Goal: Check status: Check status

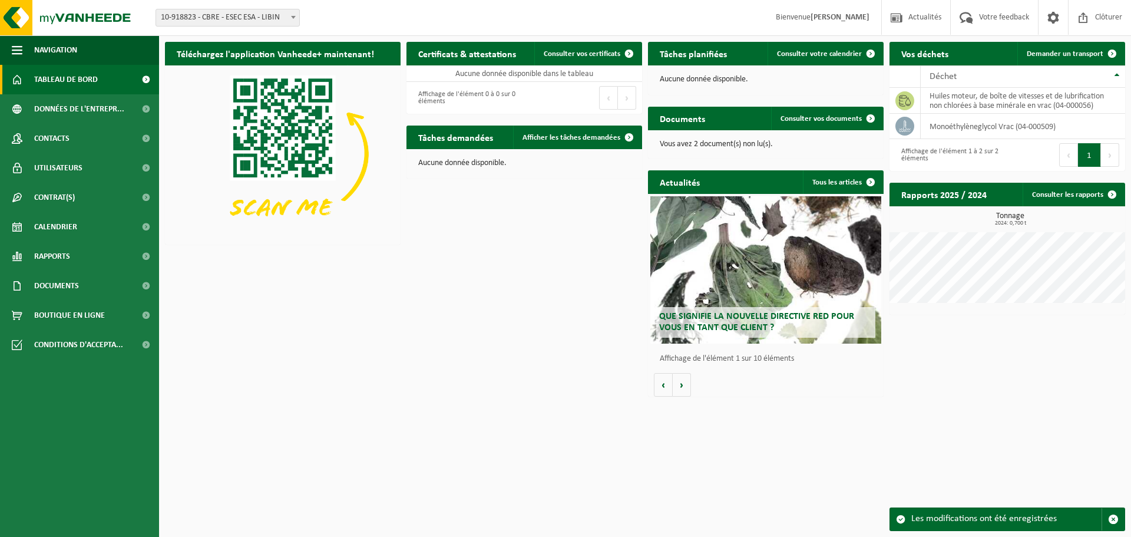
click at [778, 267] on div "Que signifie la nouvelle directive RED pour vous en tant que client ?" at bounding box center [765, 269] width 231 height 147
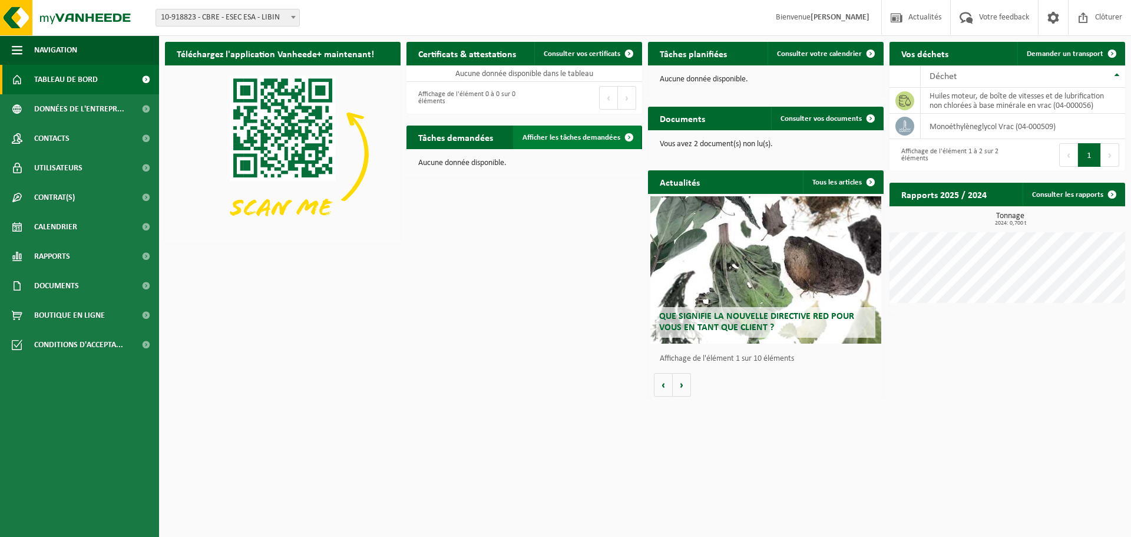
click at [579, 140] on span "Afficher les tâches demandées" at bounding box center [572, 138] width 98 height 8
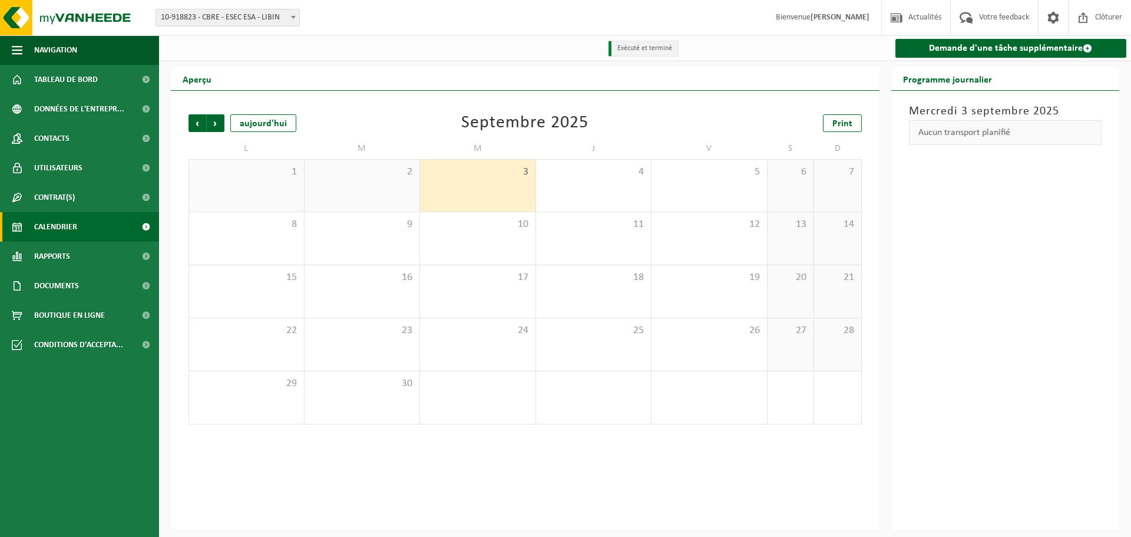
click at [511, 198] on div "3" at bounding box center [477, 186] width 115 height 52
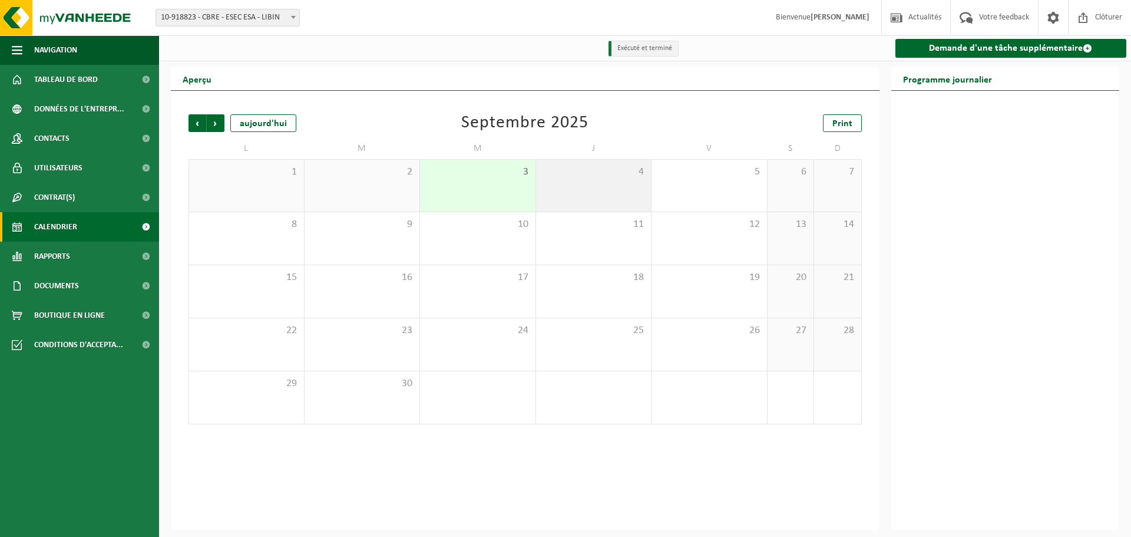
click at [584, 191] on div "4" at bounding box center [593, 186] width 115 height 52
click at [954, 137] on div "Aucun transport planifié" at bounding box center [1005, 132] width 193 height 25
click at [944, 245] on div "Jeudi 4 septembre 2025 Aucun transport planifié" at bounding box center [1005, 310] width 229 height 439
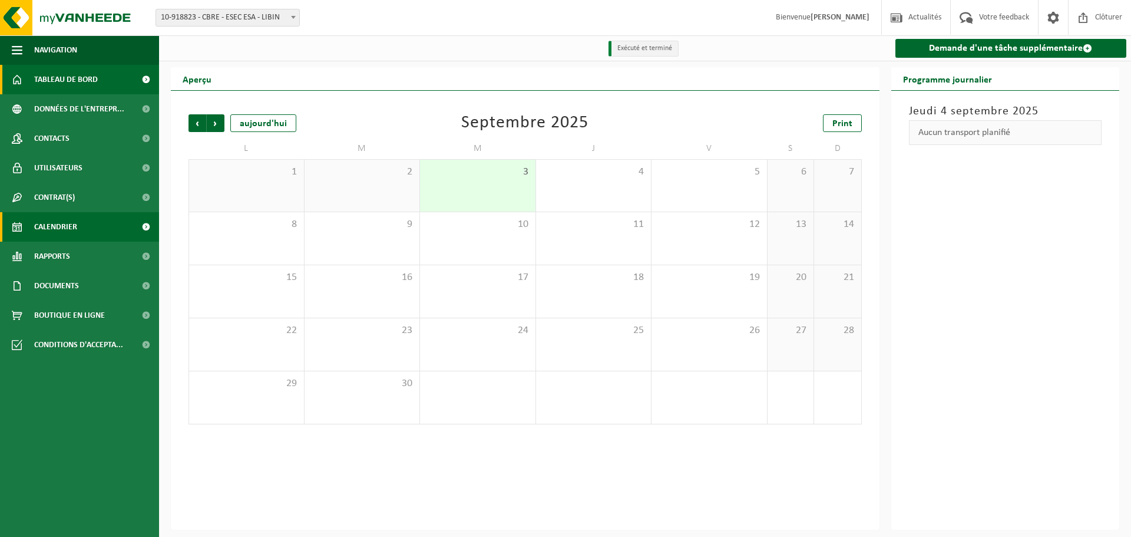
click at [78, 84] on span "Tableau de bord" at bounding box center [66, 79] width 64 height 29
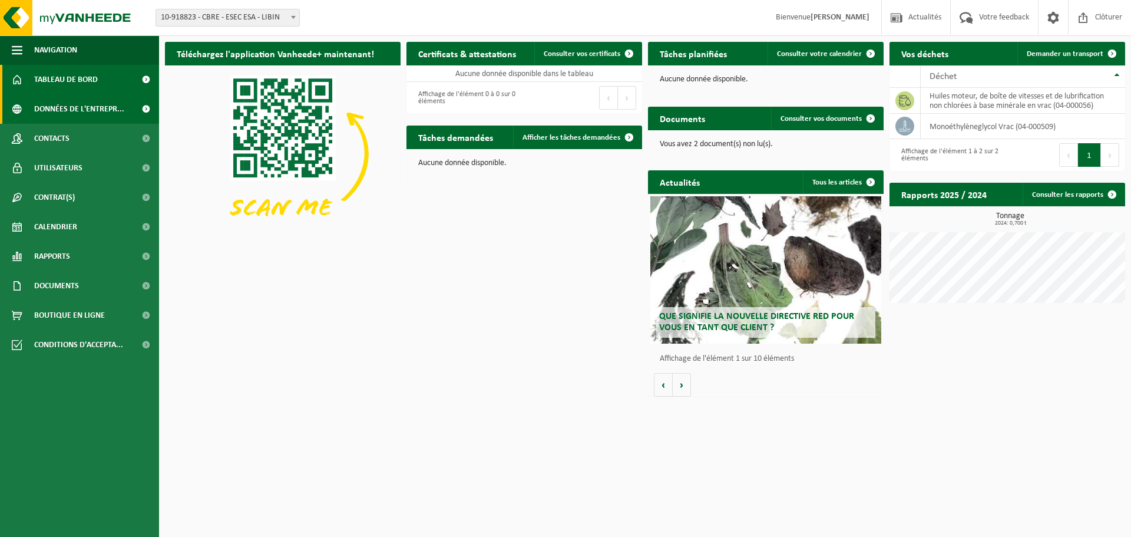
click at [82, 115] on span "Données de l'entrepr..." at bounding box center [79, 108] width 90 height 29
